Goal: Navigation & Orientation: Find specific page/section

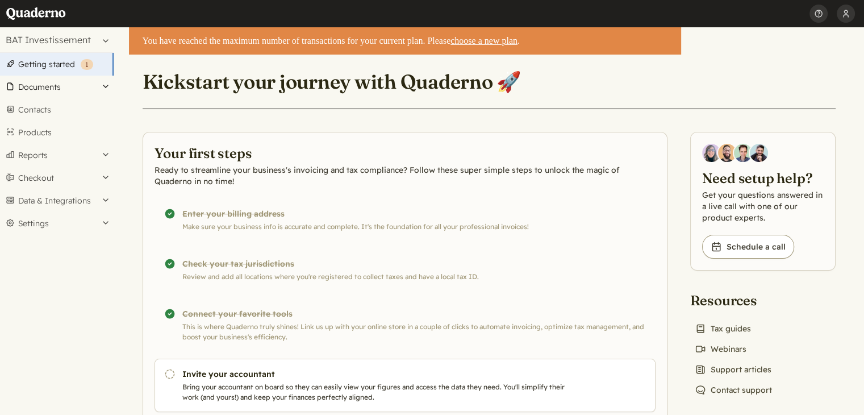
click at [53, 87] on button "Documents" at bounding box center [57, 87] width 114 height 23
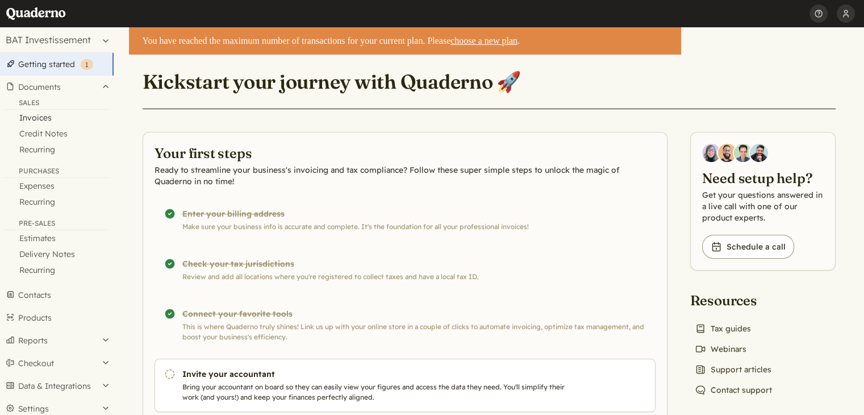
click at [39, 116] on link "Invoices" at bounding box center [57, 118] width 114 height 16
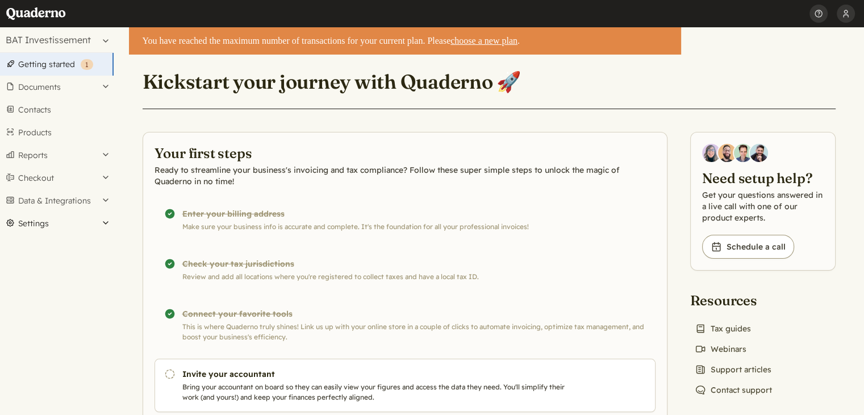
click at [107, 221] on button "Settings" at bounding box center [57, 223] width 114 height 23
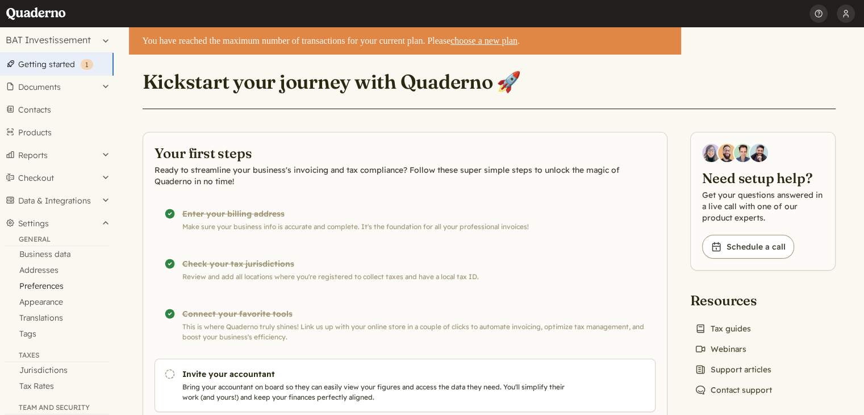
click at [55, 283] on link "Preferences" at bounding box center [57, 286] width 114 height 16
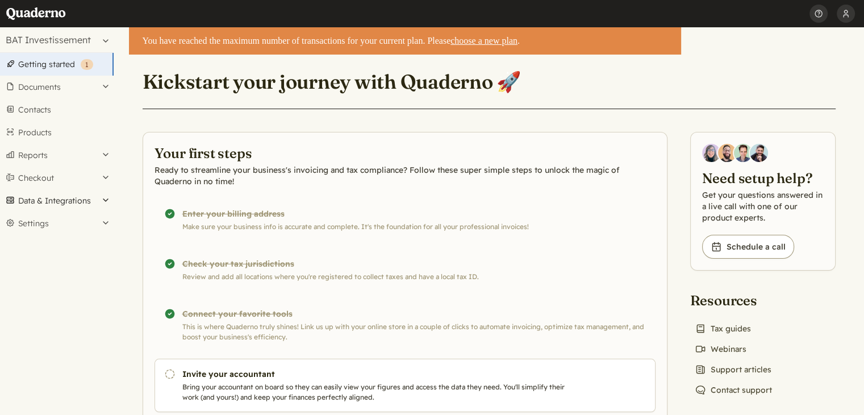
click at [75, 201] on button "Data & Integrations" at bounding box center [57, 200] width 114 height 23
click at [56, 222] on link "Integrations" at bounding box center [57, 220] width 114 height 16
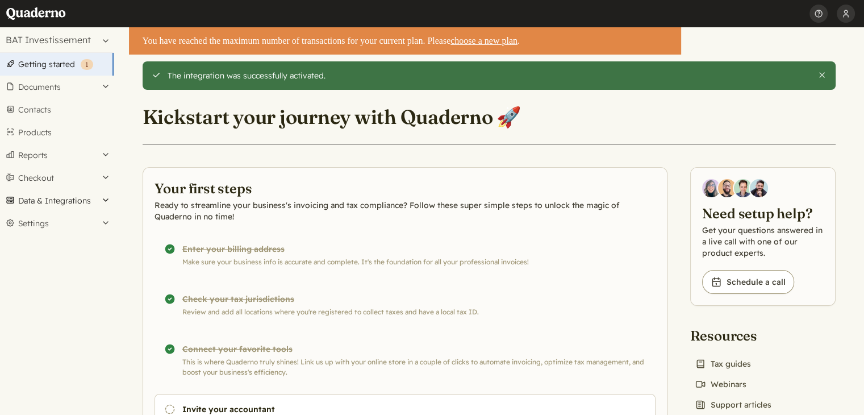
click at [105, 200] on button "Data & Integrations" at bounding box center [57, 200] width 114 height 23
click at [59, 219] on link "Integrations" at bounding box center [57, 220] width 114 height 16
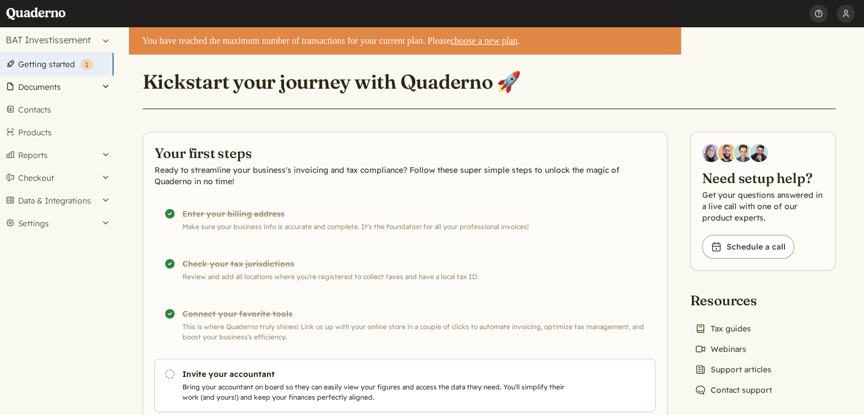
click at [46, 86] on button "Documents" at bounding box center [57, 87] width 114 height 23
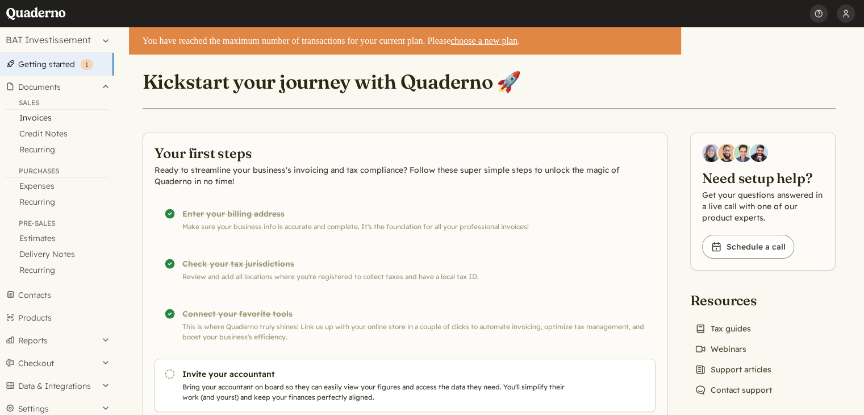
click at [45, 118] on link "Invoices" at bounding box center [57, 118] width 114 height 16
